Goal: Task Accomplishment & Management: Manage account settings

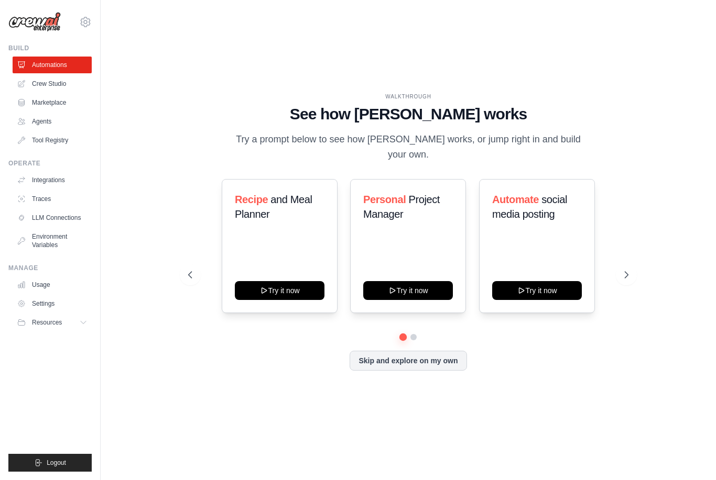
click at [38, 300] on link "Settings" at bounding box center [52, 304] width 79 height 17
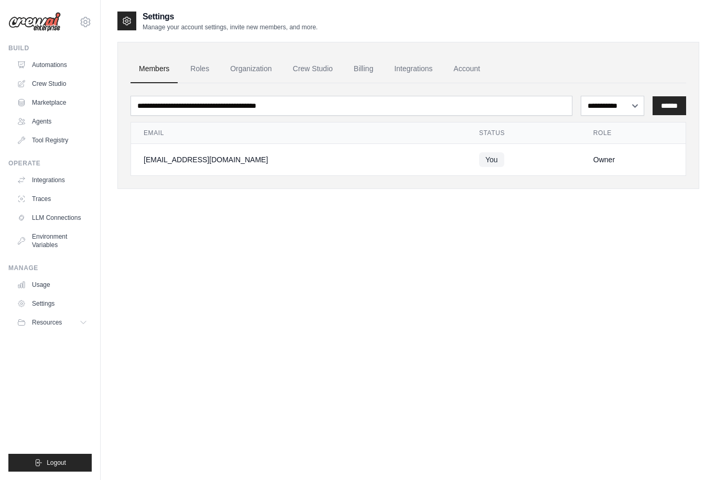
click at [369, 73] on link "Billing" at bounding box center [363, 69] width 36 height 28
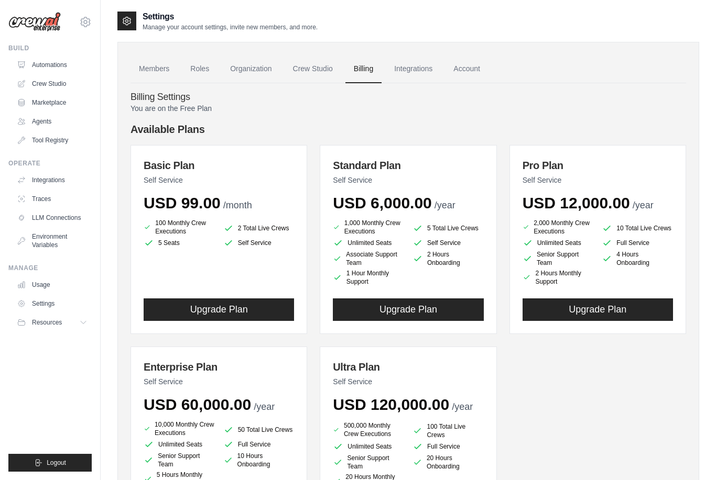
click at [409, 71] on link "Integrations" at bounding box center [413, 69] width 55 height 28
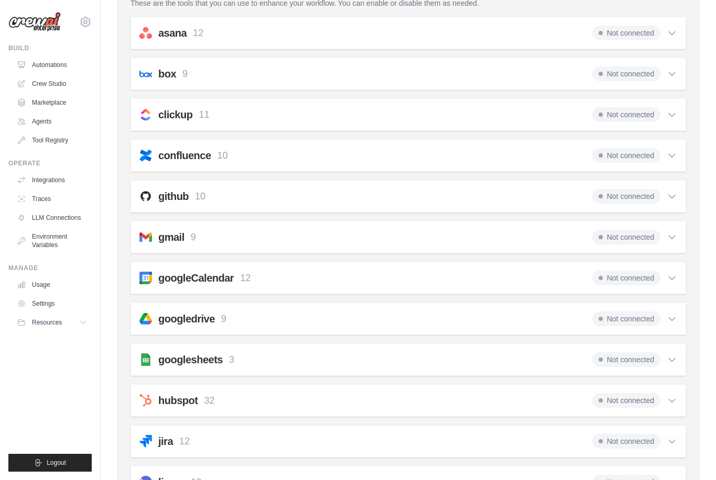
scroll to position [185, 0]
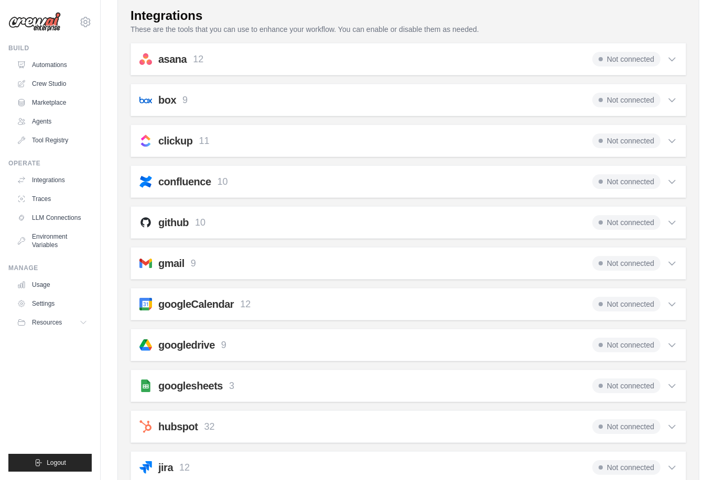
click at [646, 211] on div "github 10 Not connected Select all Create an Issue: github_create_issue Update …" at bounding box center [407, 222] width 555 height 32
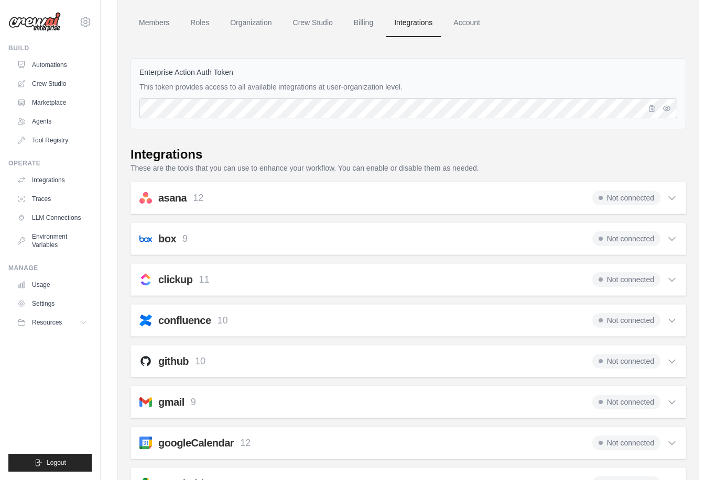
scroll to position [0, 0]
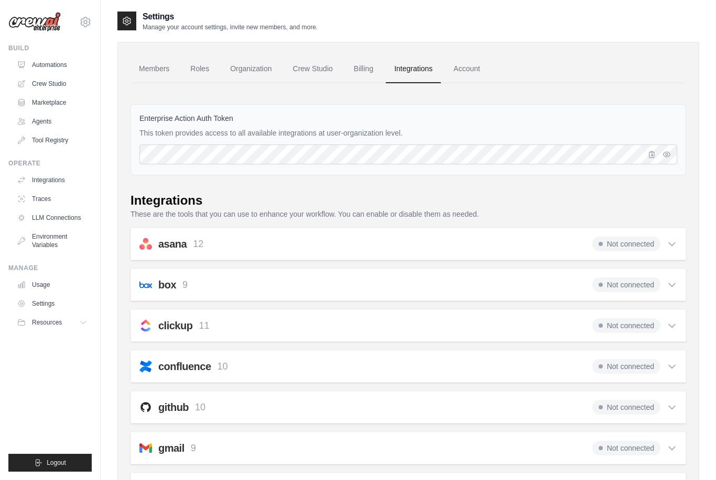
click at [159, 69] on link "Members" at bounding box center [153, 69] width 47 height 28
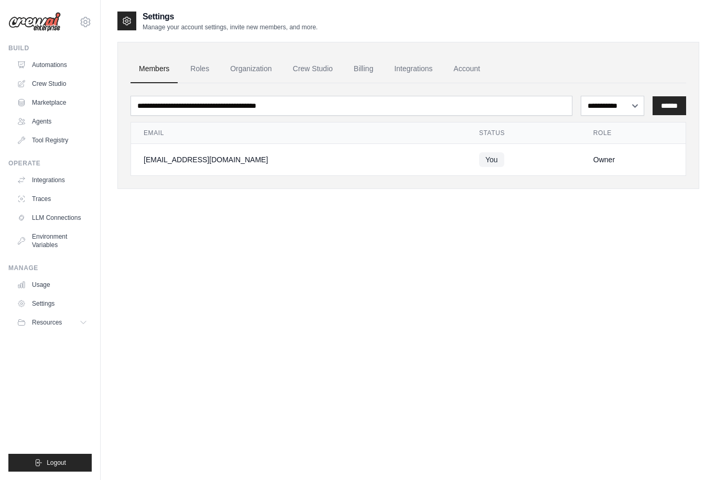
click at [193, 67] on link "Roles" at bounding box center [200, 69] width 36 height 28
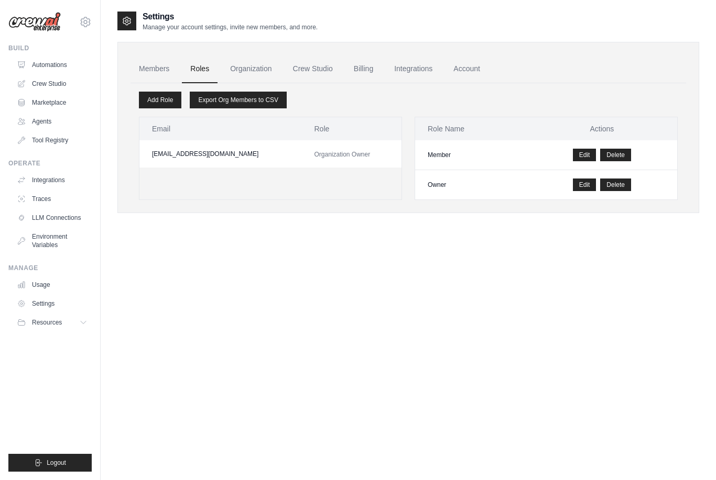
click at [249, 72] on link "Organization" at bounding box center [251, 69] width 58 height 28
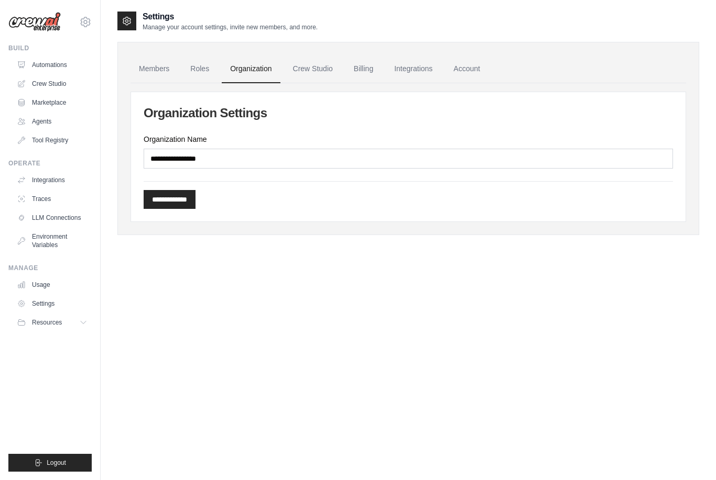
click at [318, 69] on link "Crew Studio" at bounding box center [313, 69] width 57 height 28
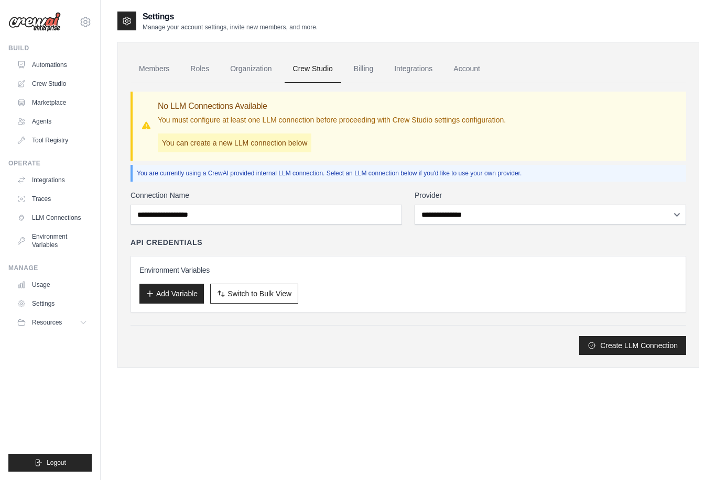
click at [163, 296] on button "Add Variable" at bounding box center [171, 294] width 64 height 20
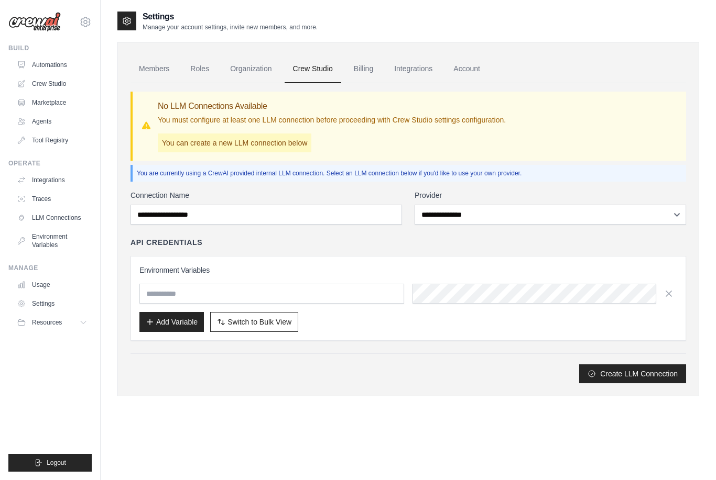
click at [36, 291] on link "Usage" at bounding box center [52, 285] width 79 height 17
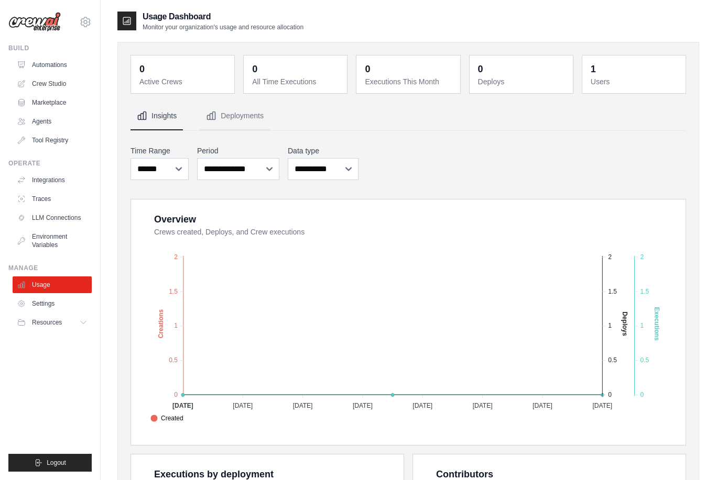
click at [41, 304] on link "Settings" at bounding box center [52, 304] width 79 height 17
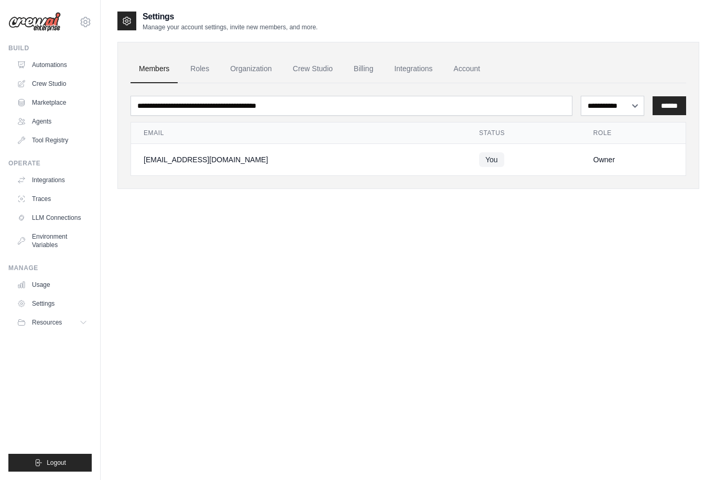
click at [85, 327] on button "Resources" at bounding box center [52, 322] width 79 height 17
